Goal: Information Seeking & Learning: Learn about a topic

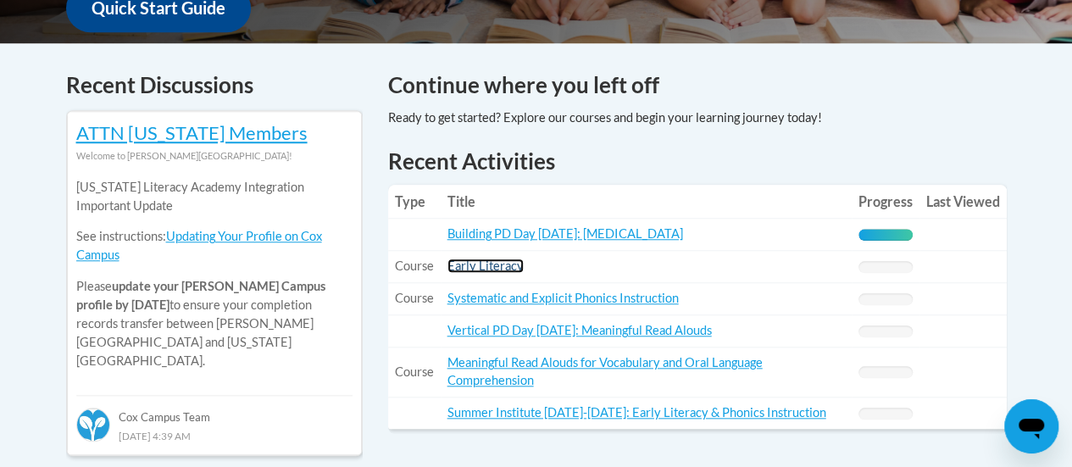
click at [492, 263] on link "Early Literacy" at bounding box center [486, 266] width 76 height 14
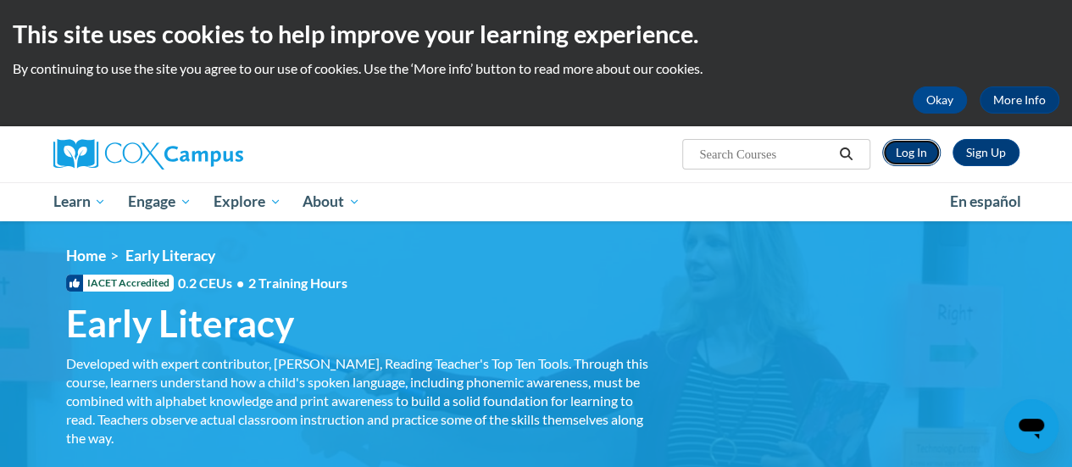
click at [902, 155] on link "Log In" at bounding box center [911, 152] width 58 height 27
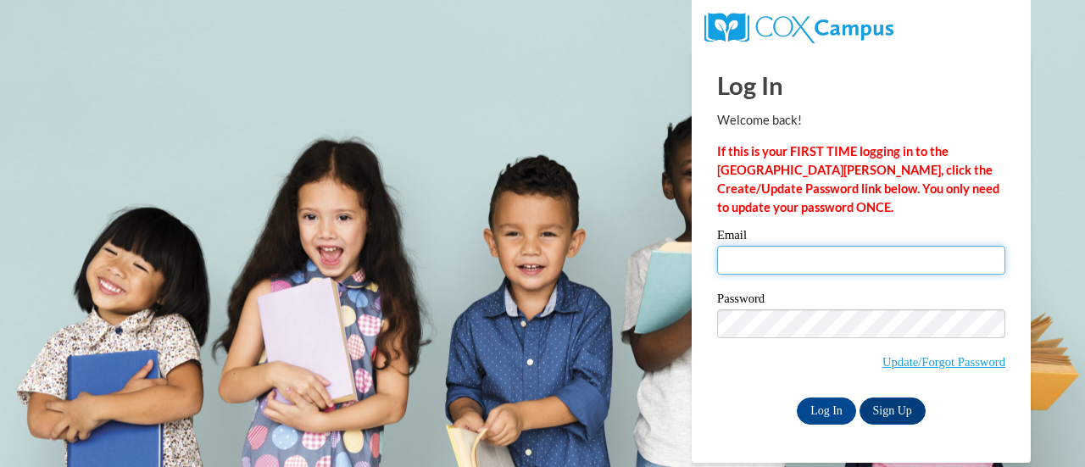
click at [871, 255] on input "Email" at bounding box center [861, 260] width 288 height 29
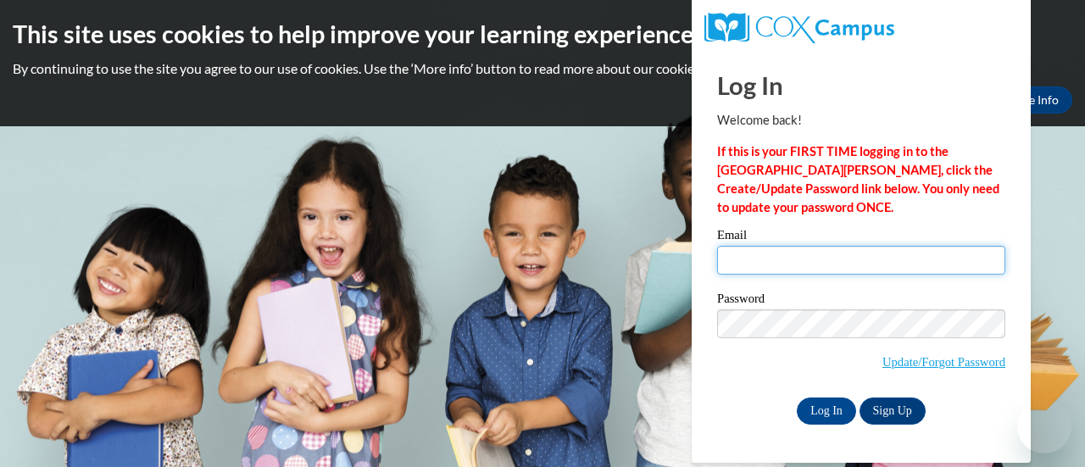
type input "lucy.smukalla@muskegonorway.org"
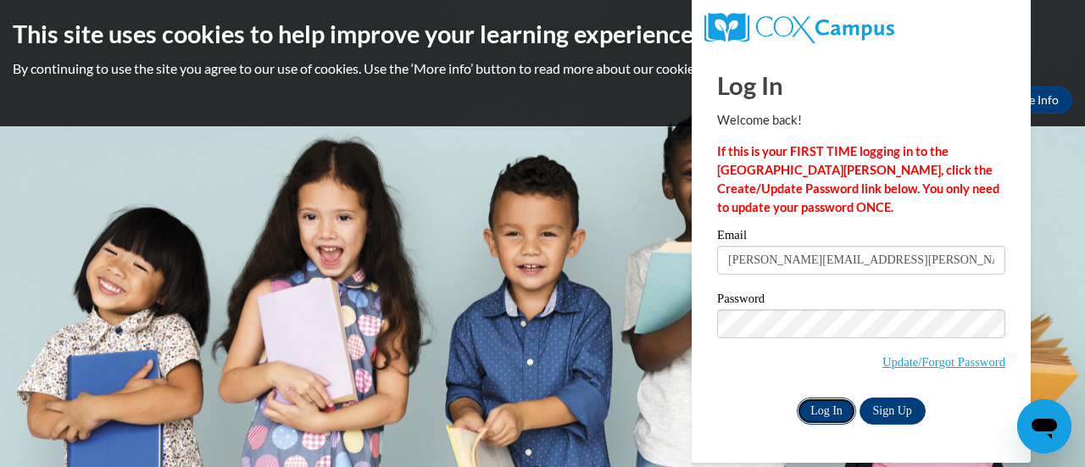
click at [826, 407] on input "Log In" at bounding box center [826, 411] width 59 height 27
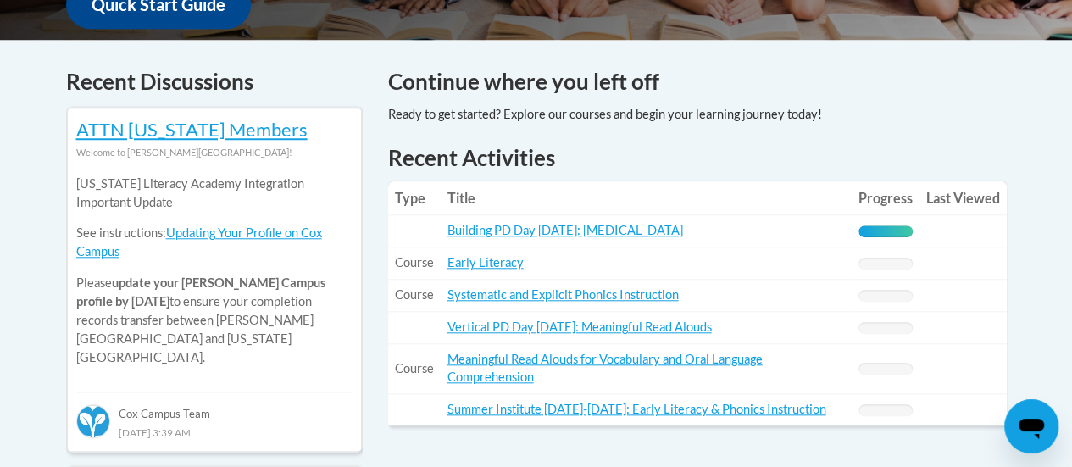
scroll to position [685, 0]
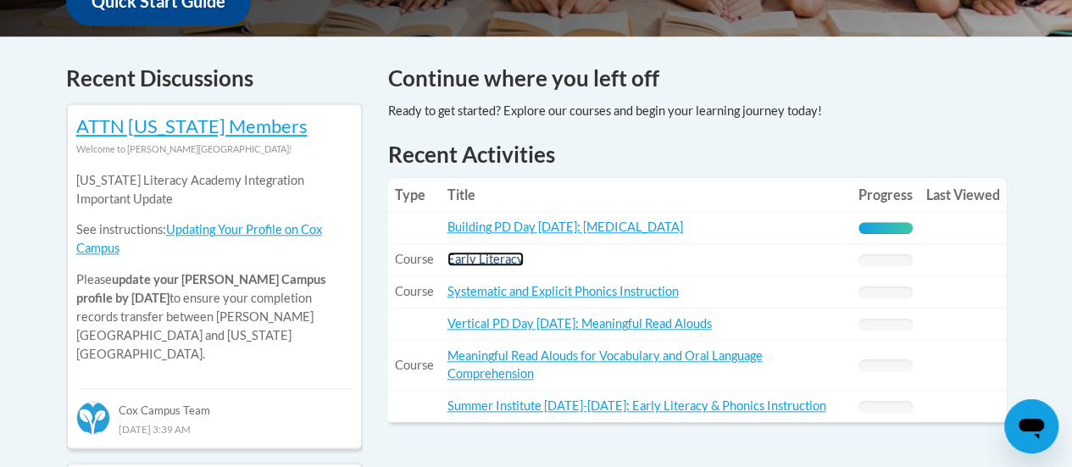
click at [505, 257] on link "Early Literacy" at bounding box center [486, 259] width 76 height 14
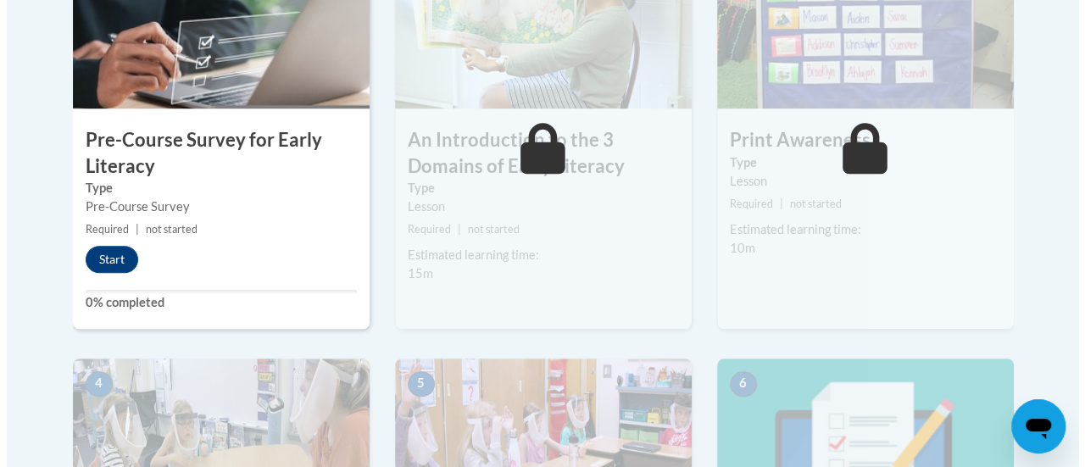
scroll to position [634, 0]
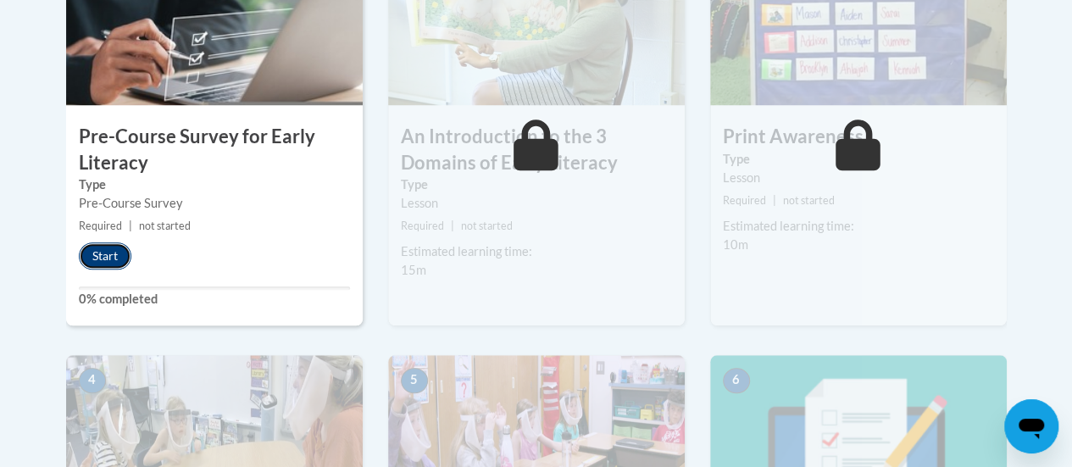
click at [93, 260] on button "Start" at bounding box center [105, 255] width 53 height 27
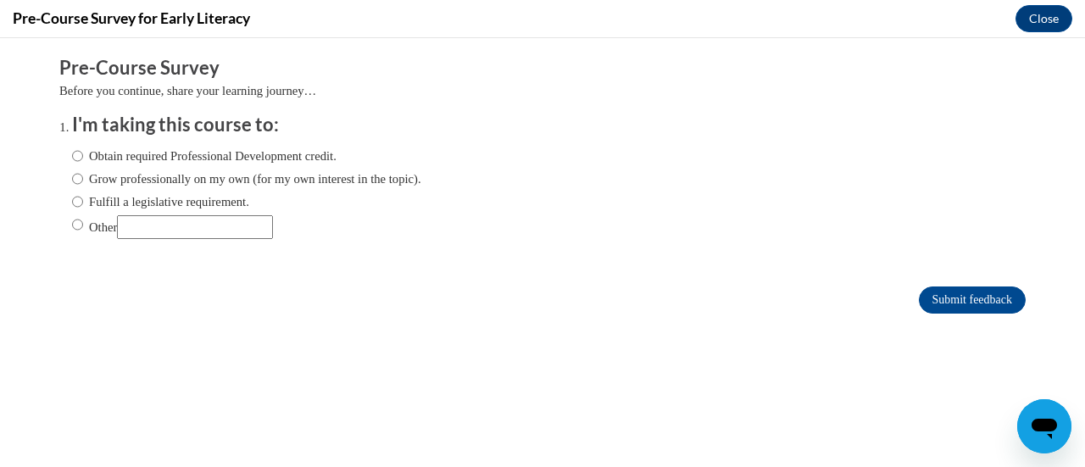
scroll to position [0, 0]
click at [87, 202] on label "Fulfill a legislative requirement." at bounding box center [160, 201] width 177 height 19
click at [83, 202] on input "Fulfill a legislative requirement." at bounding box center [77, 201] width 11 height 19
radio input "true"
click at [976, 308] on input "Submit feedback" at bounding box center [972, 299] width 107 height 27
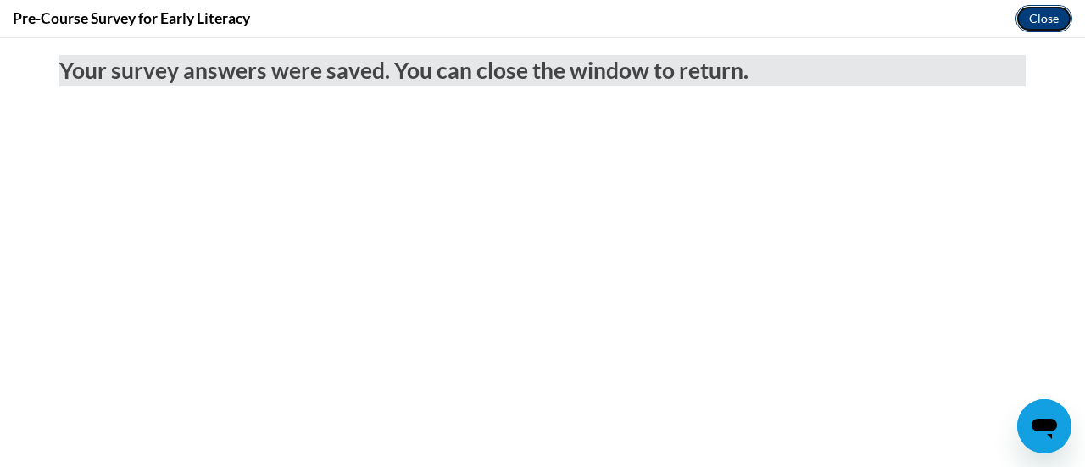
click at [1037, 22] on button "Close" at bounding box center [1043, 18] width 57 height 27
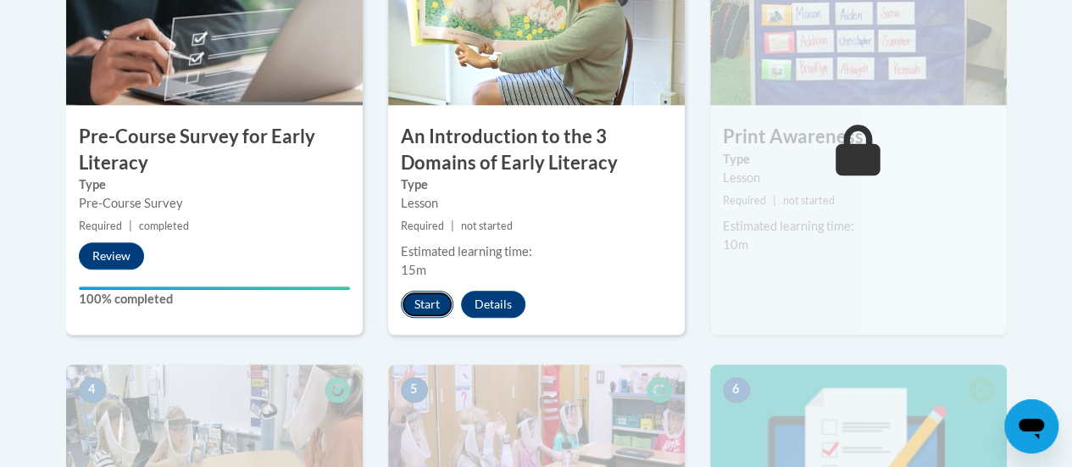
click at [424, 305] on button "Start" at bounding box center [427, 304] width 53 height 27
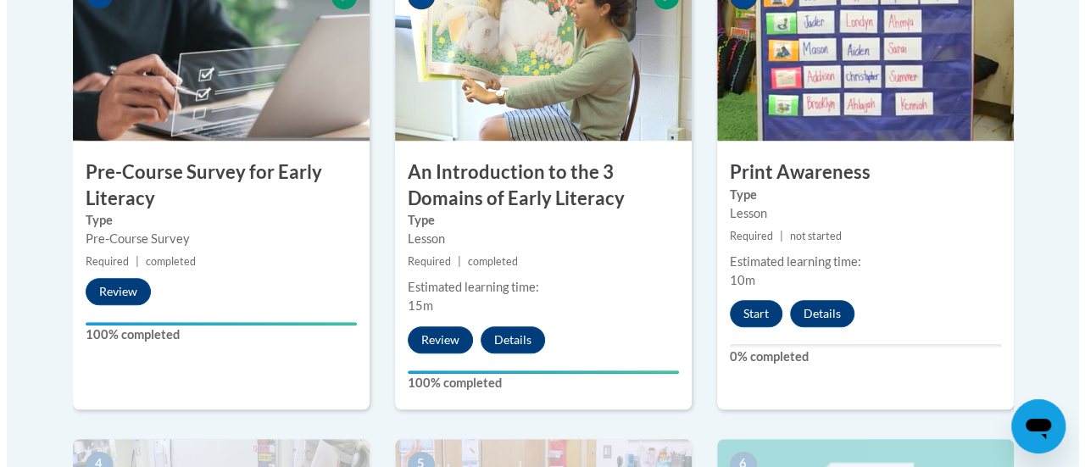
scroll to position [599, 0]
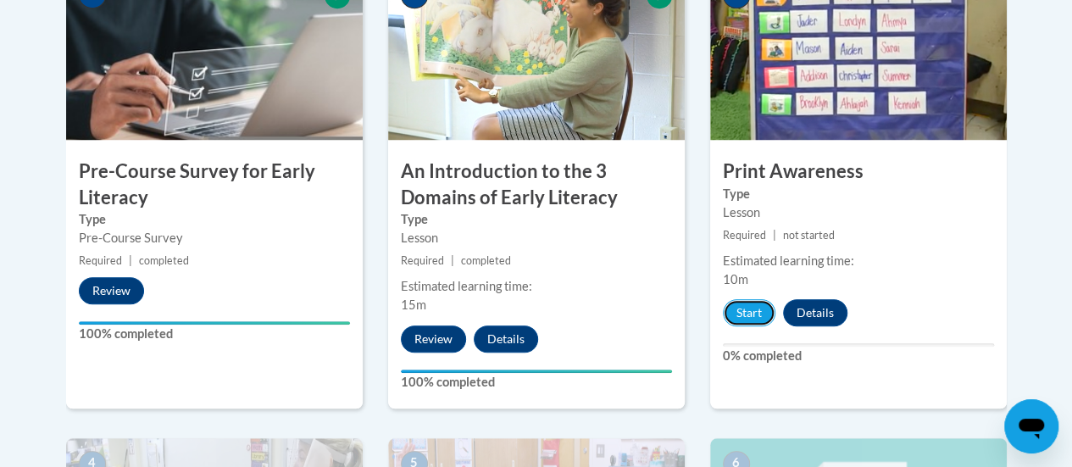
click at [761, 311] on button "Start" at bounding box center [749, 312] width 53 height 27
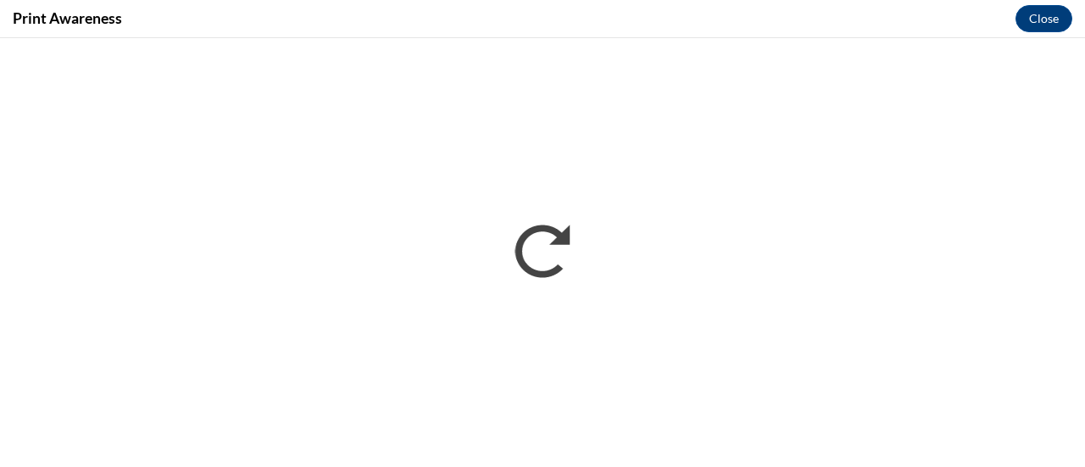
scroll to position [0, 0]
